Goal: Navigation & Orientation: Find specific page/section

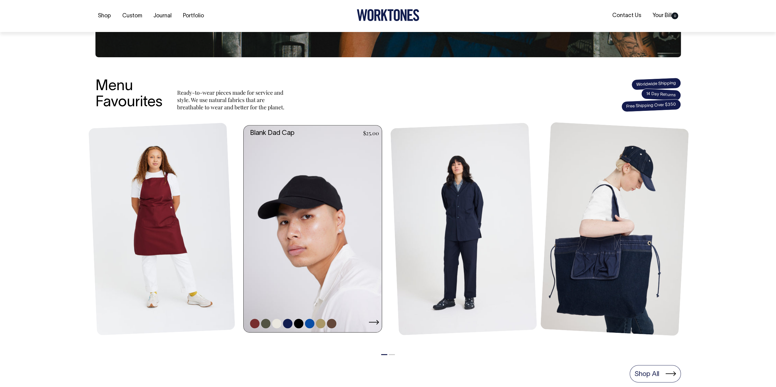
scroll to position [183, 0]
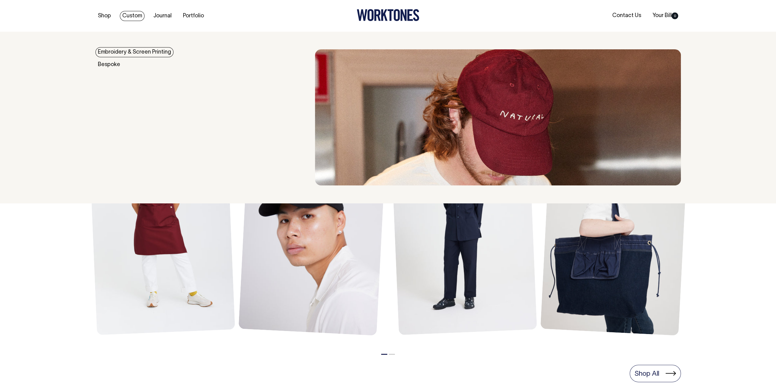
click at [127, 51] on link "Embroidery & Screen Printing" at bounding box center [134, 52] width 78 height 10
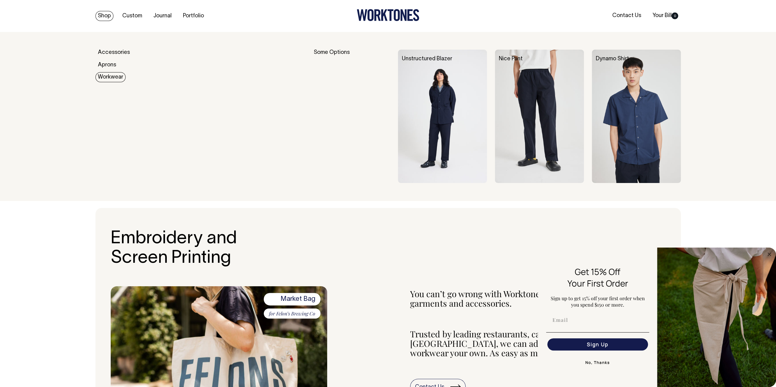
click at [108, 73] on link "Workwear" at bounding box center [110, 77] width 30 height 10
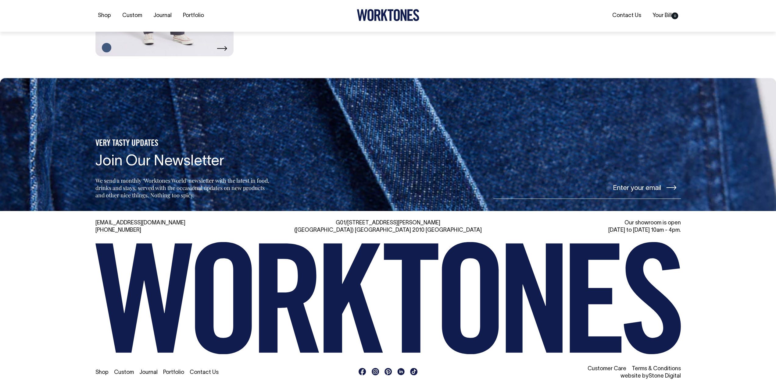
scroll to position [573, 0]
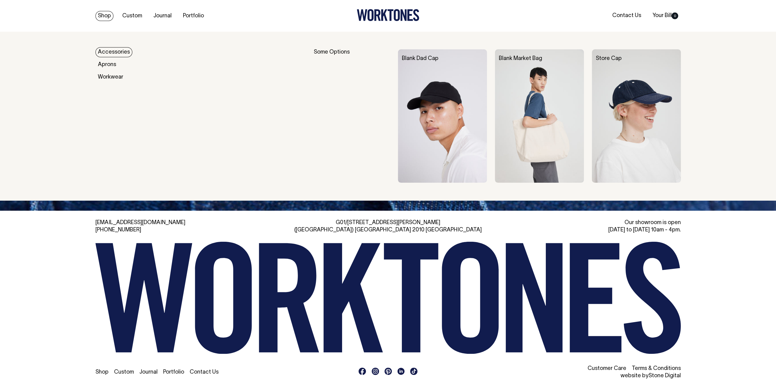
click at [118, 52] on link "Accessories" at bounding box center [113, 52] width 37 height 10
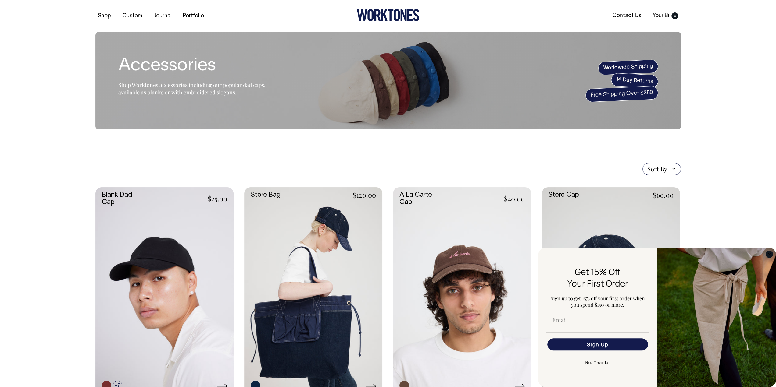
click at [767, 254] on circle "Close dialog" at bounding box center [769, 254] width 7 height 7
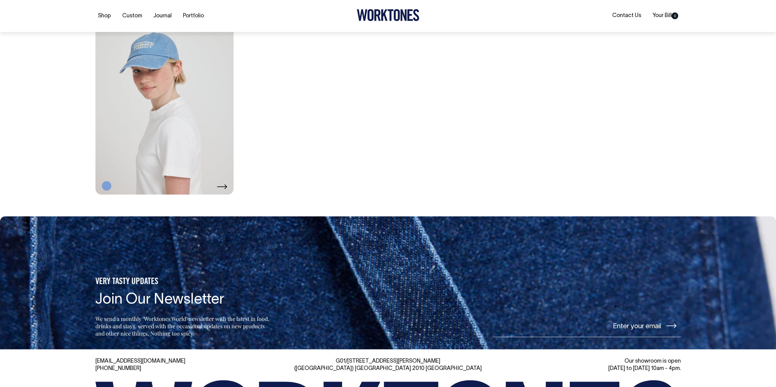
scroll to position [853, 0]
